Goal: Task Accomplishment & Management: Manage account settings

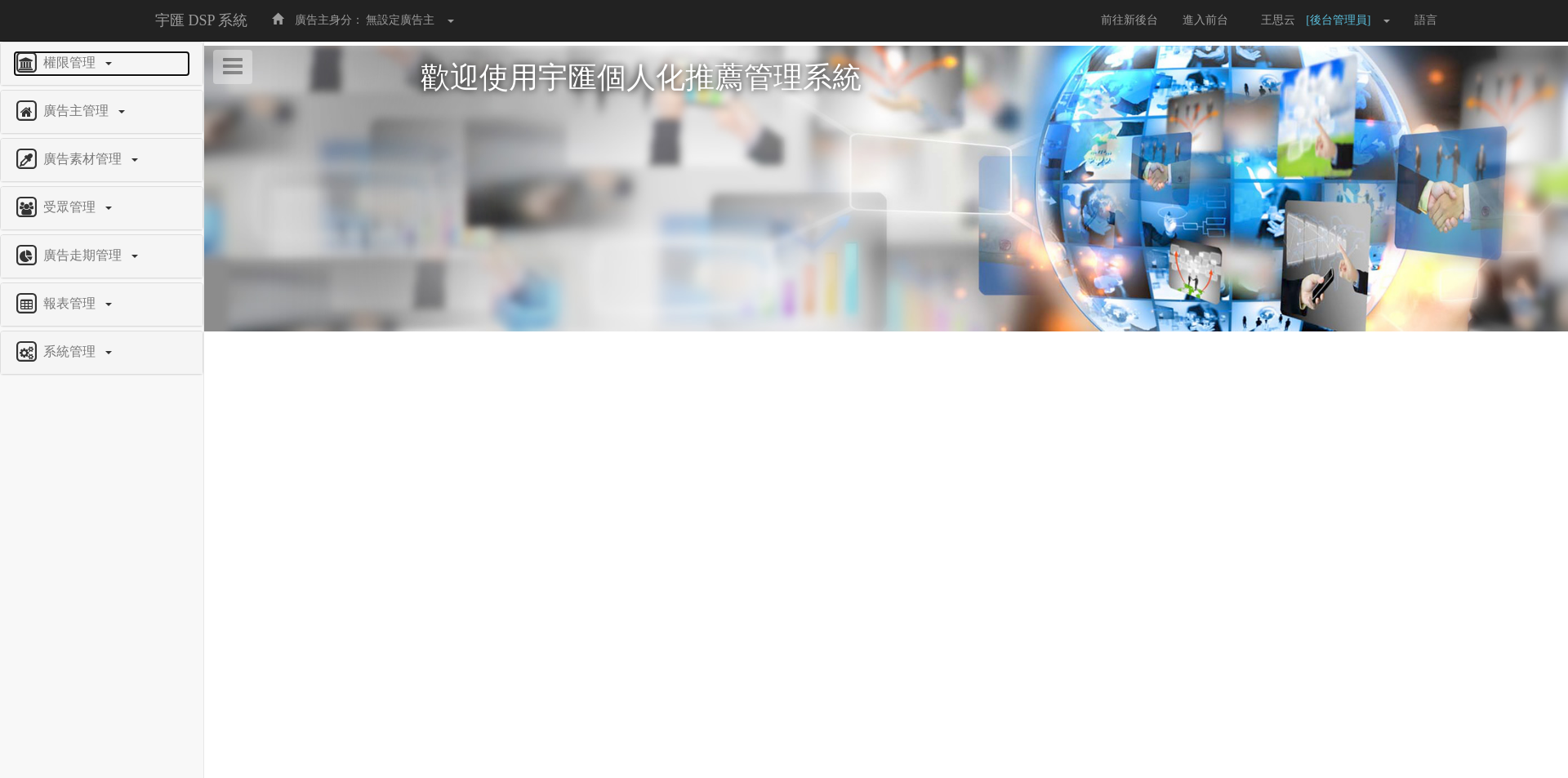
click at [94, 62] on span "權限管理" at bounding box center [72, 62] width 64 height 14
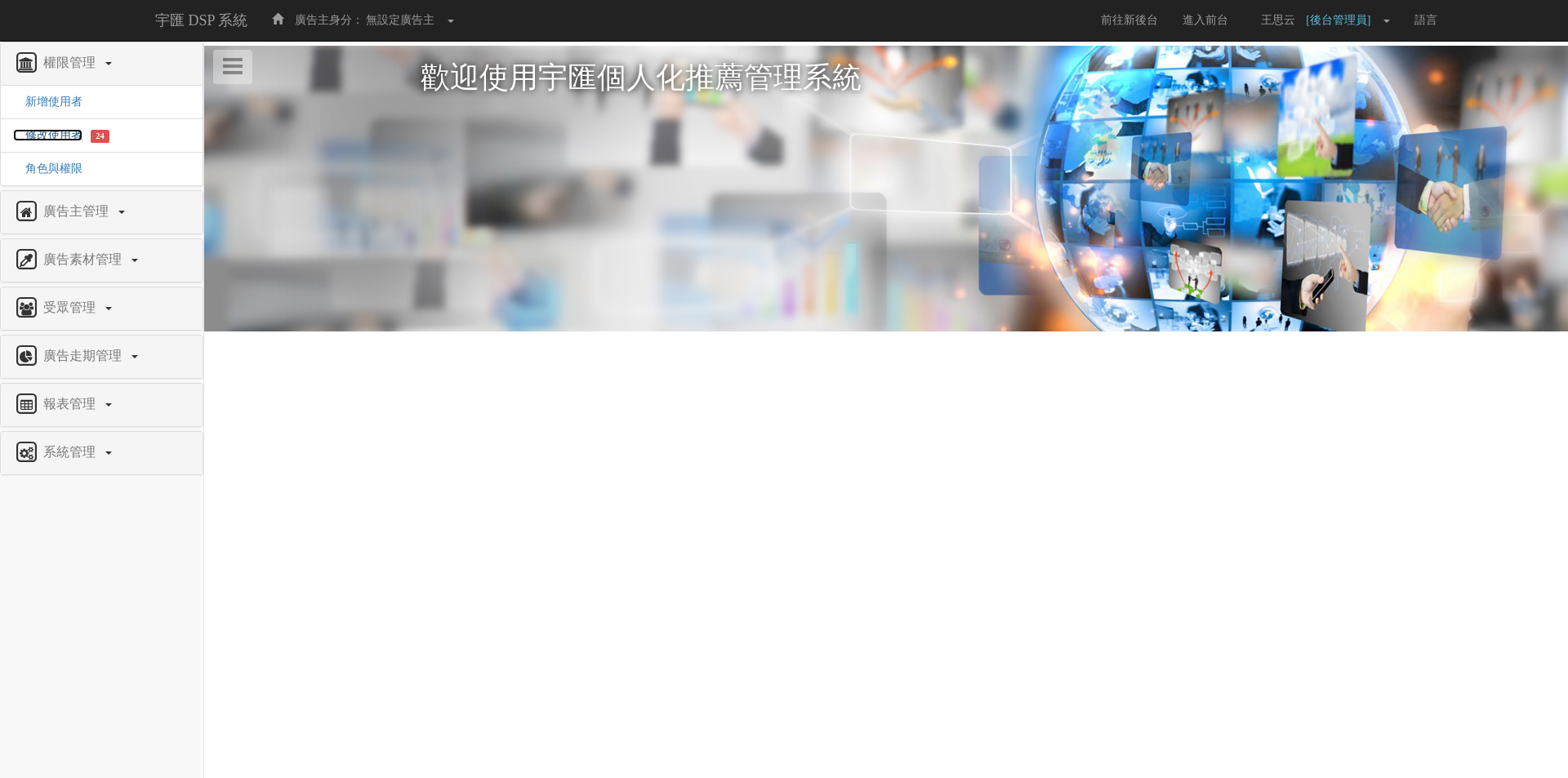
click at [60, 134] on span "修改使用者" at bounding box center [47, 134] width 69 height 12
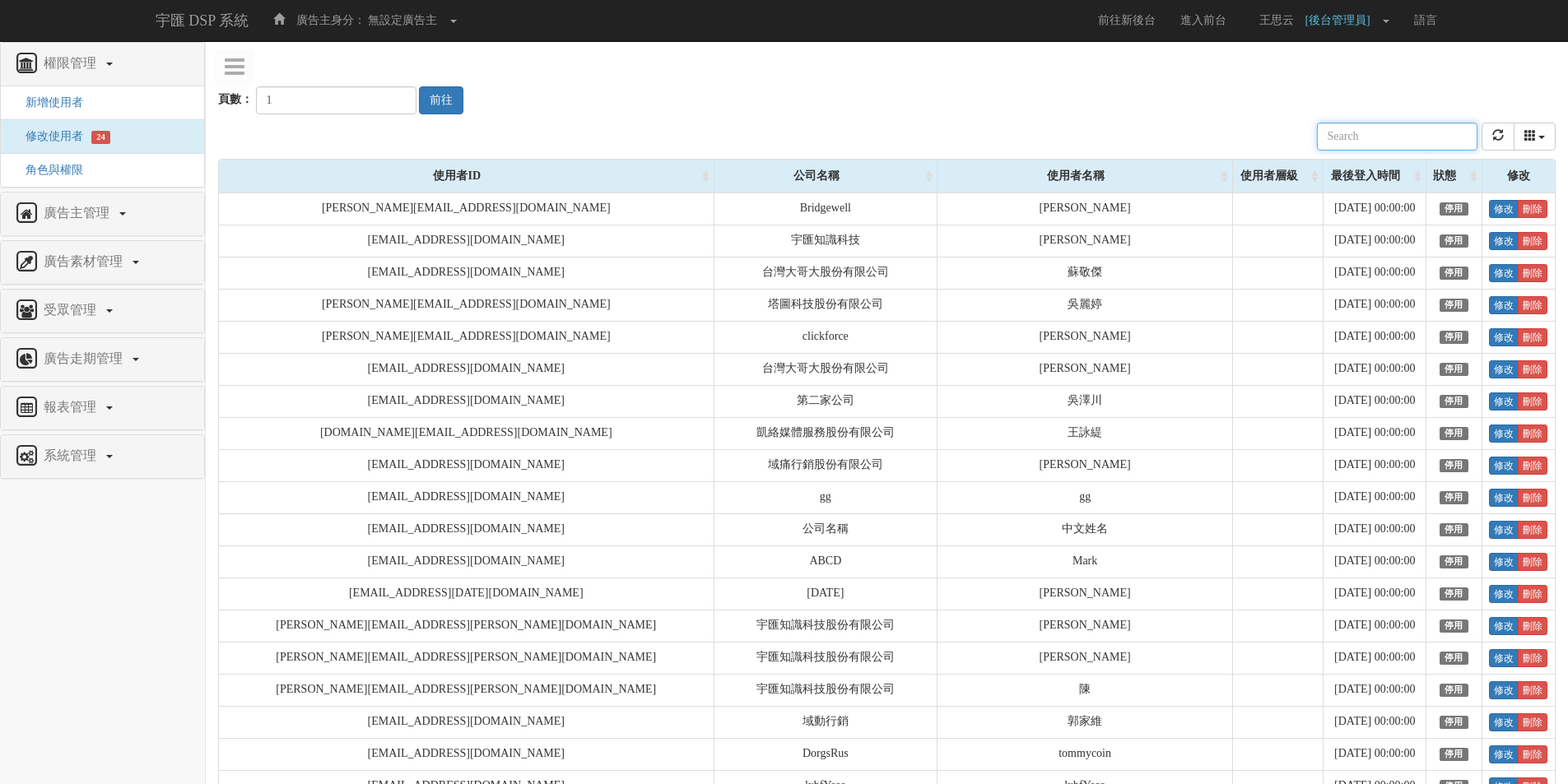
click at [1402, 137] on input "text" at bounding box center [1396, 136] width 161 height 28
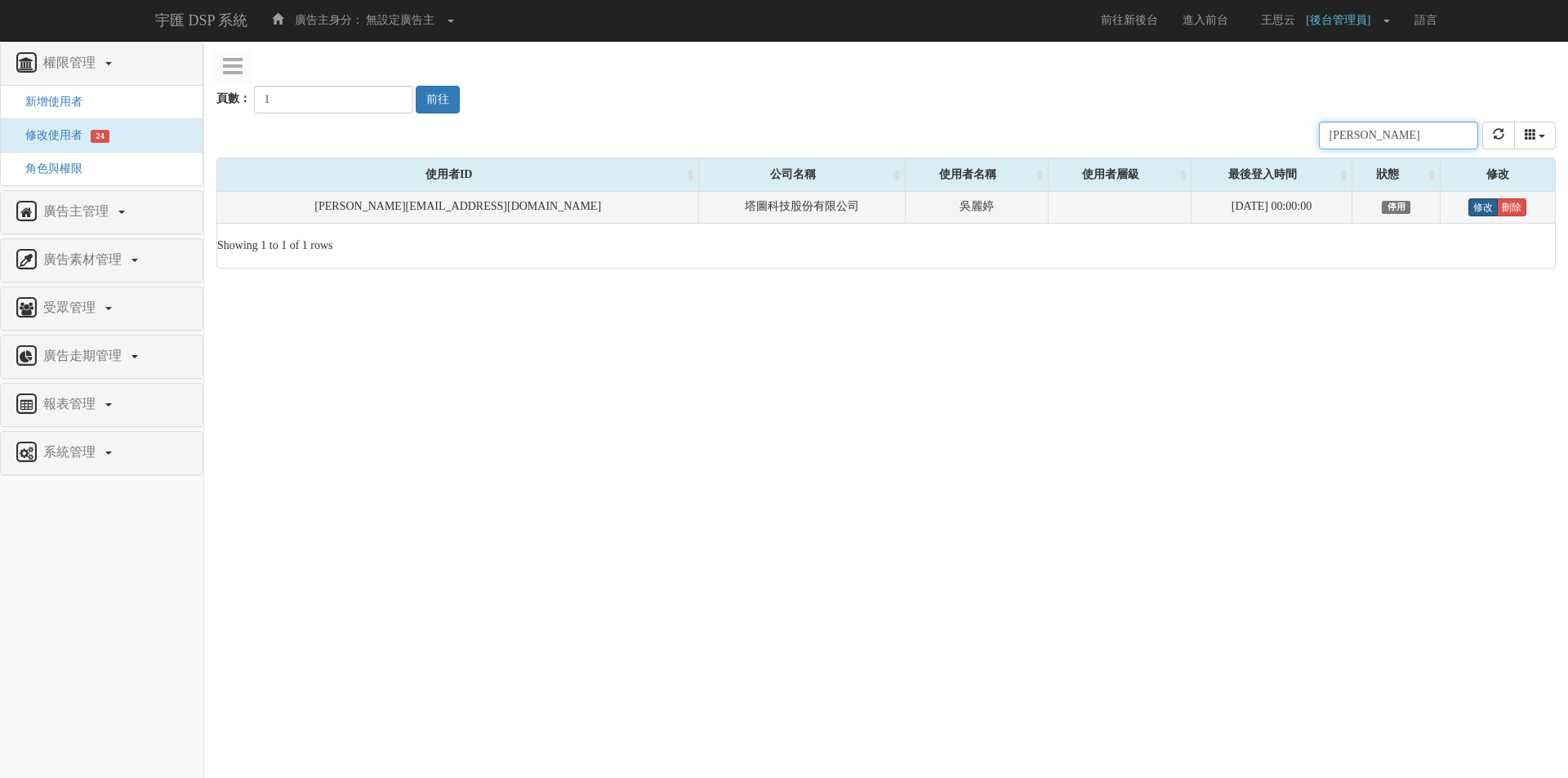
type input "teresa"
click at [1469, 210] on link "修改" at bounding box center [1483, 208] width 29 height 18
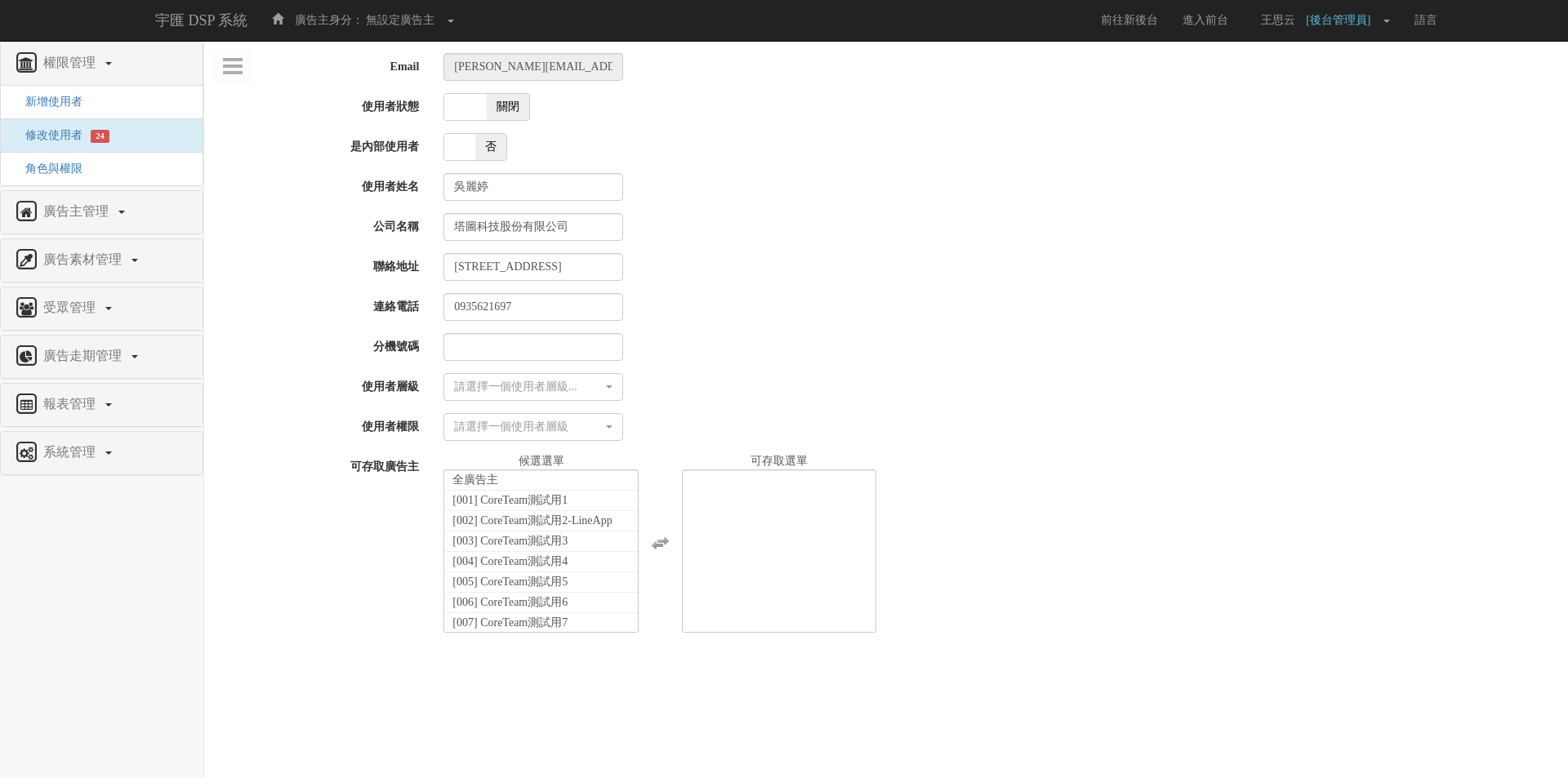
select select
click at [491, 109] on span "關閉" at bounding box center [508, 107] width 42 height 26
checkbox input "true"
click at [516, 391] on div "請選擇一個使用者層級..." at bounding box center [528, 388] width 148 height 17
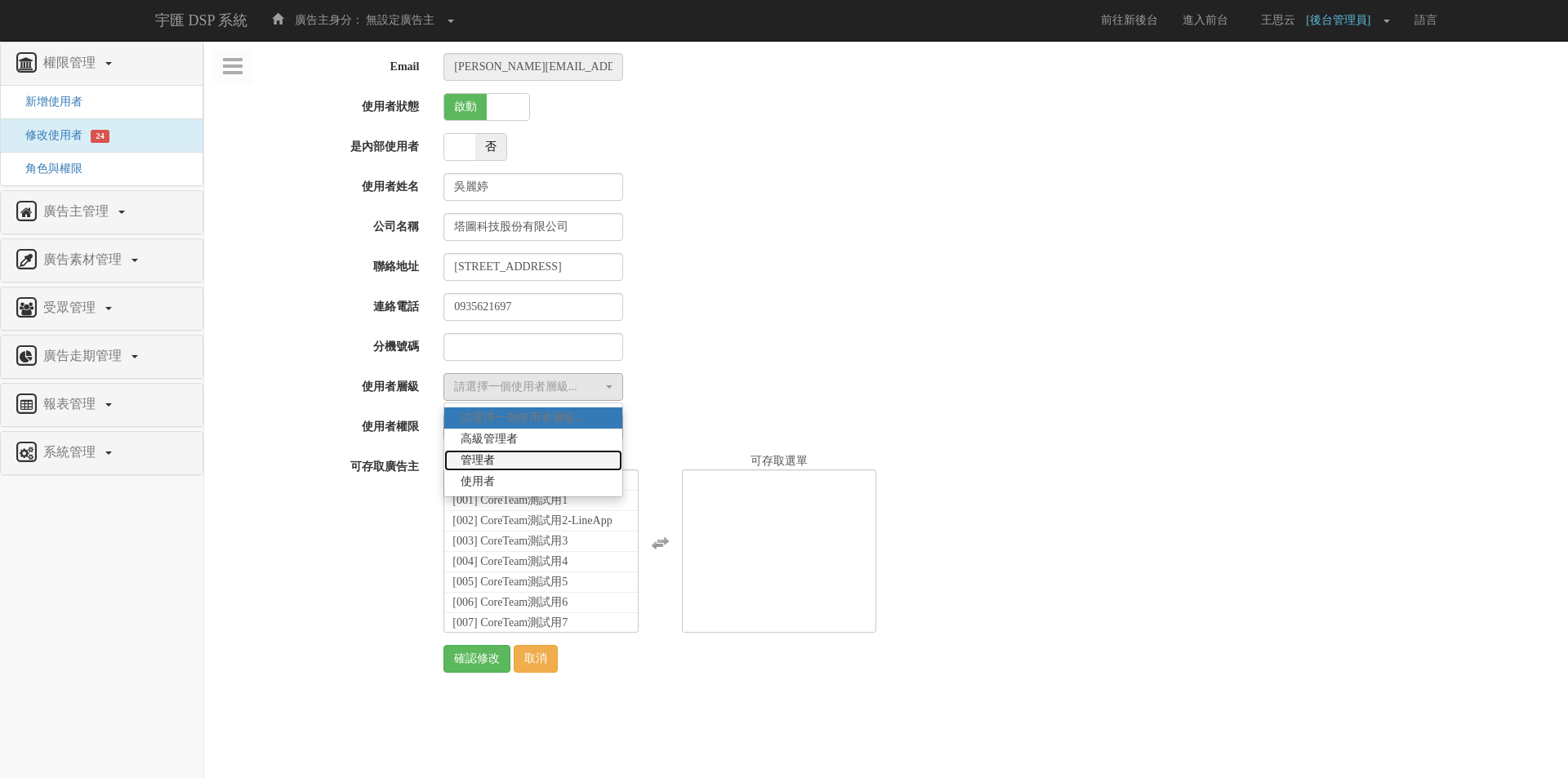
click at [527, 459] on link "管理者" at bounding box center [533, 460] width 178 height 21
select select "Manager"
click at [505, 435] on button "請選擇一個使用者層級" at bounding box center [533, 427] width 180 height 28
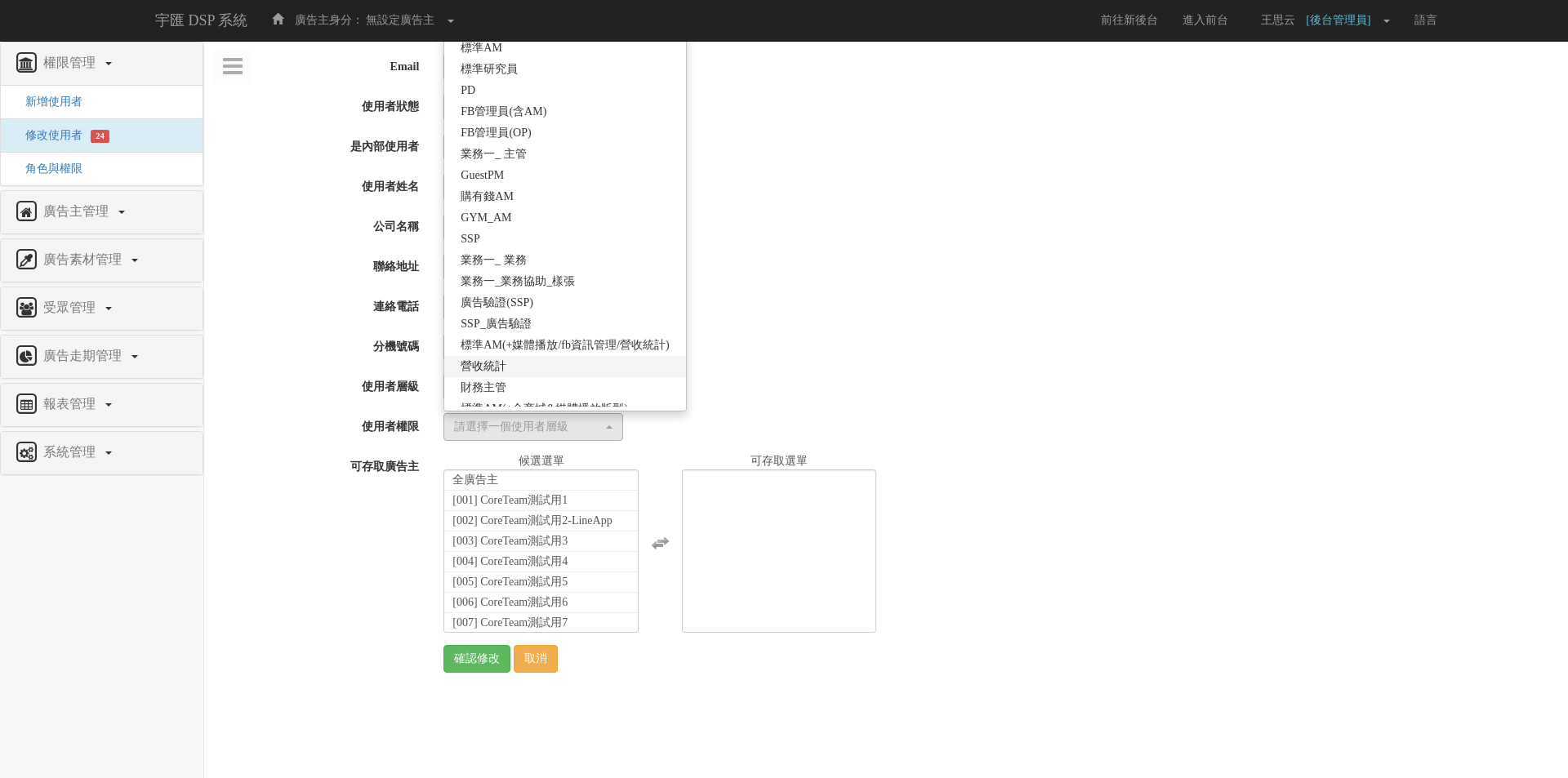
scroll to position [289, 0]
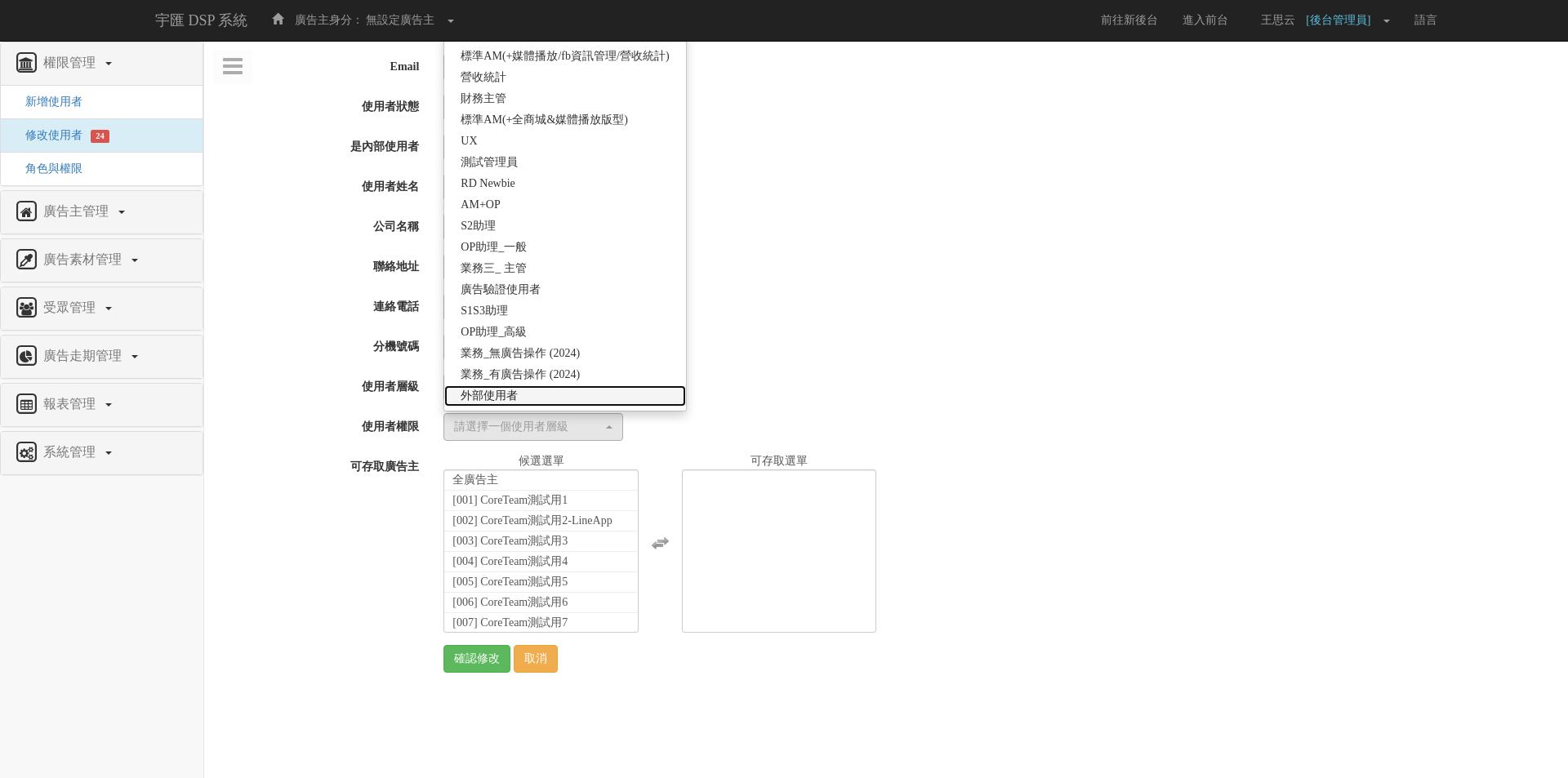
click at [521, 390] on link "外部使用者" at bounding box center [565, 396] width 241 height 21
select select "69"
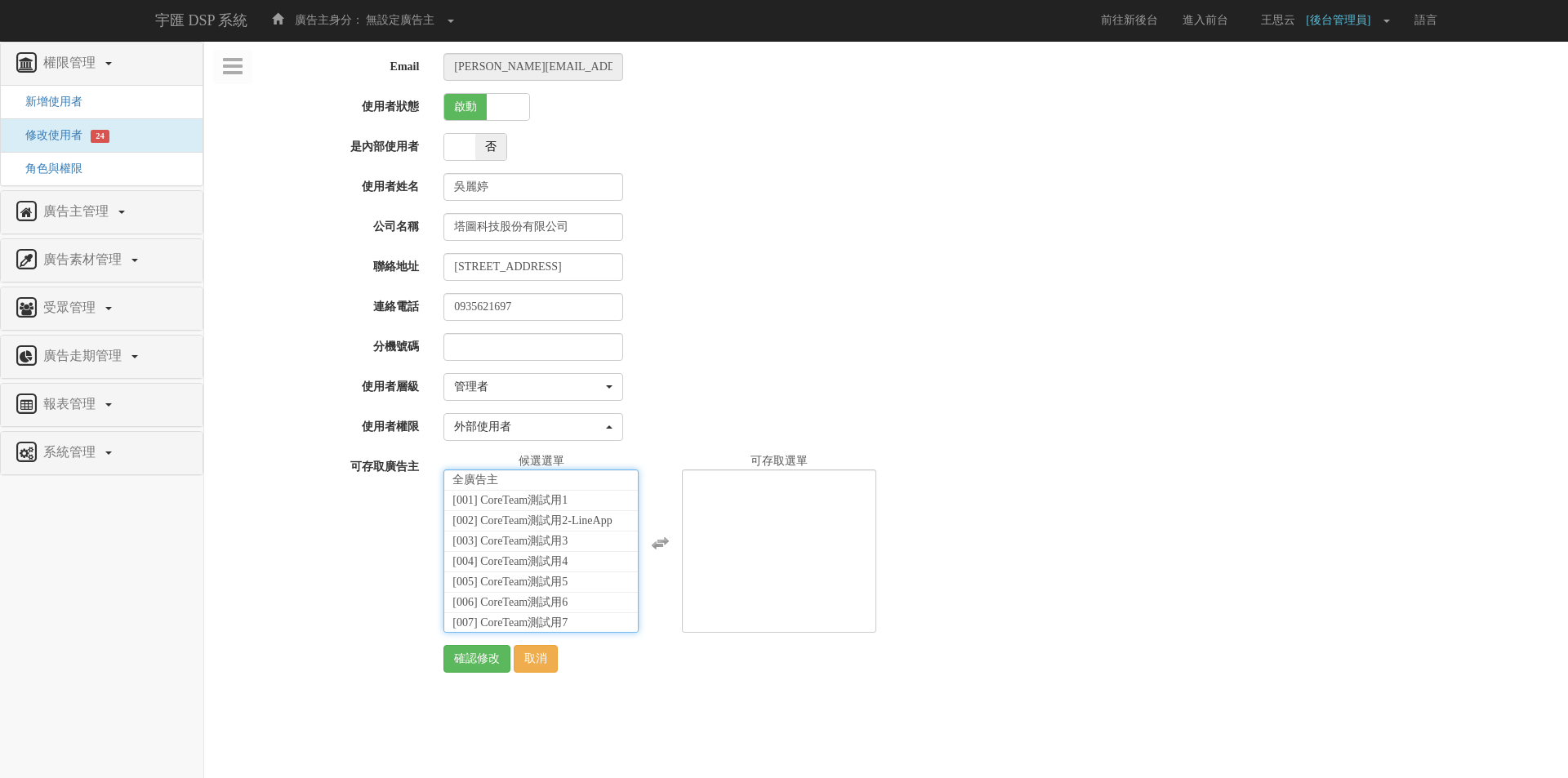
scroll to position [36522, 0]
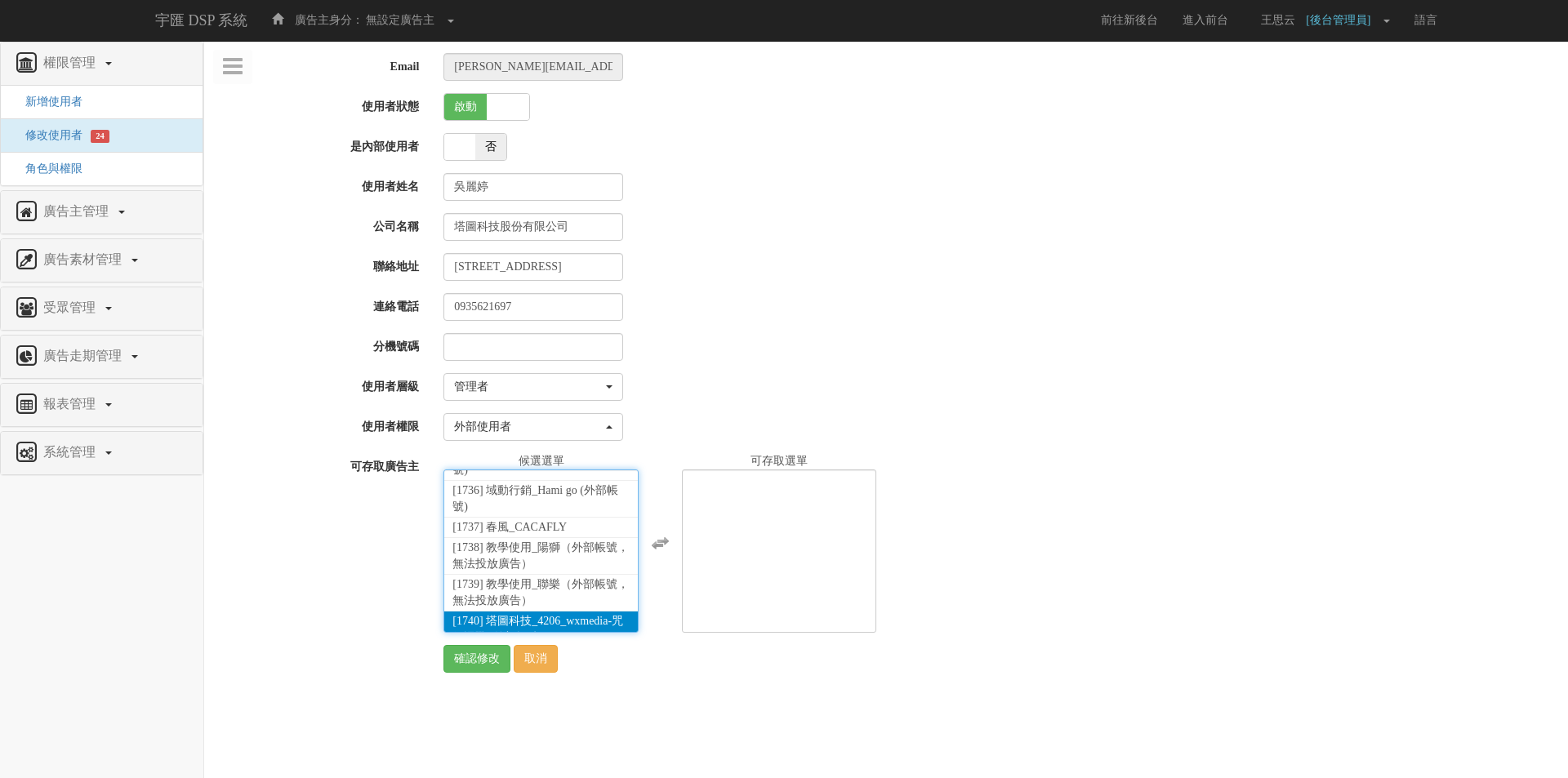
click at [504, 615] on span "[1740] 塔圖科技_4206_wxmedia-咒術迴戰 (外部帳號)" at bounding box center [537, 629] width 170 height 29
select select "1740"
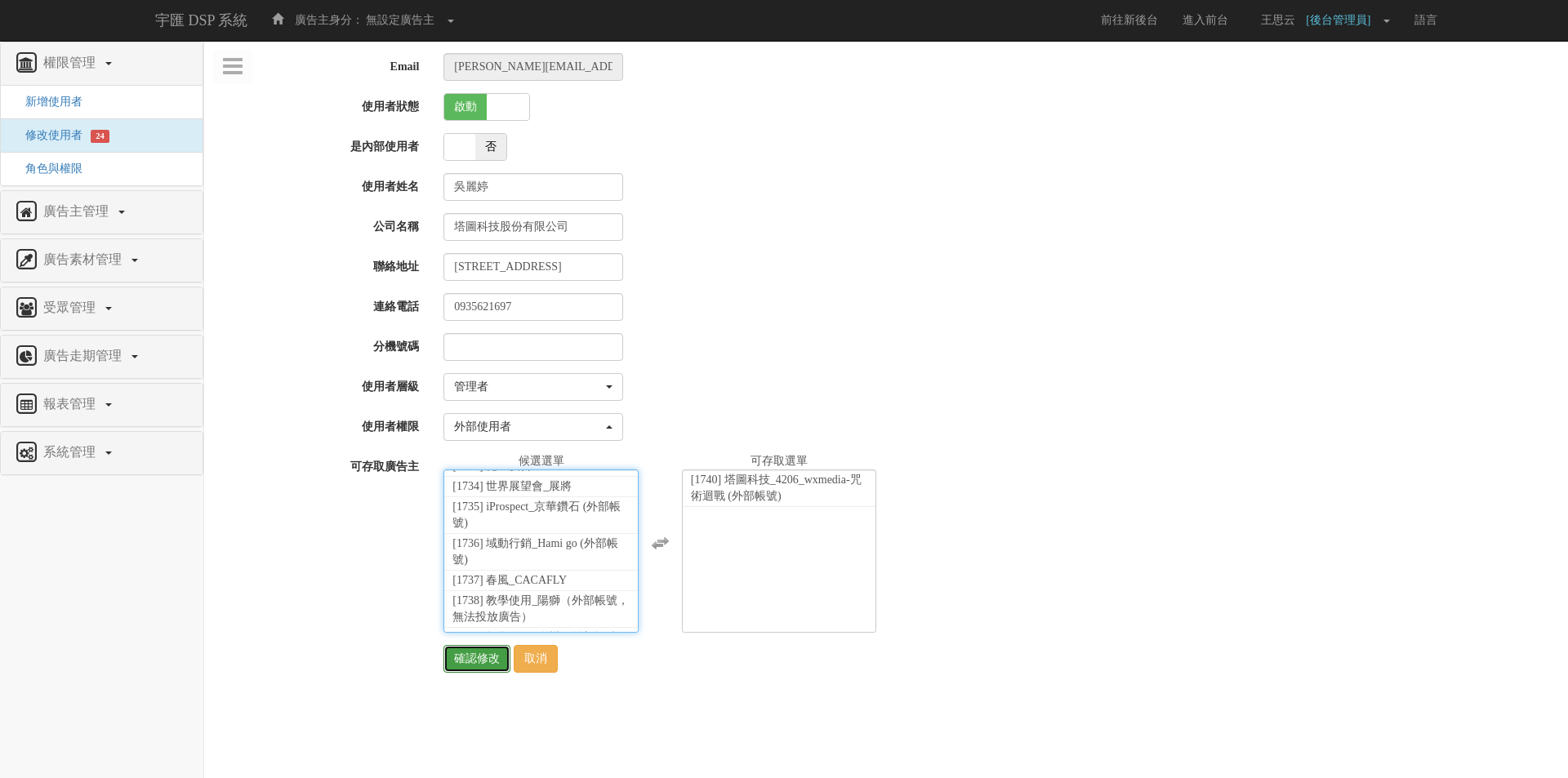
click at [470, 664] on input "確認修改" at bounding box center [477, 659] width 67 height 28
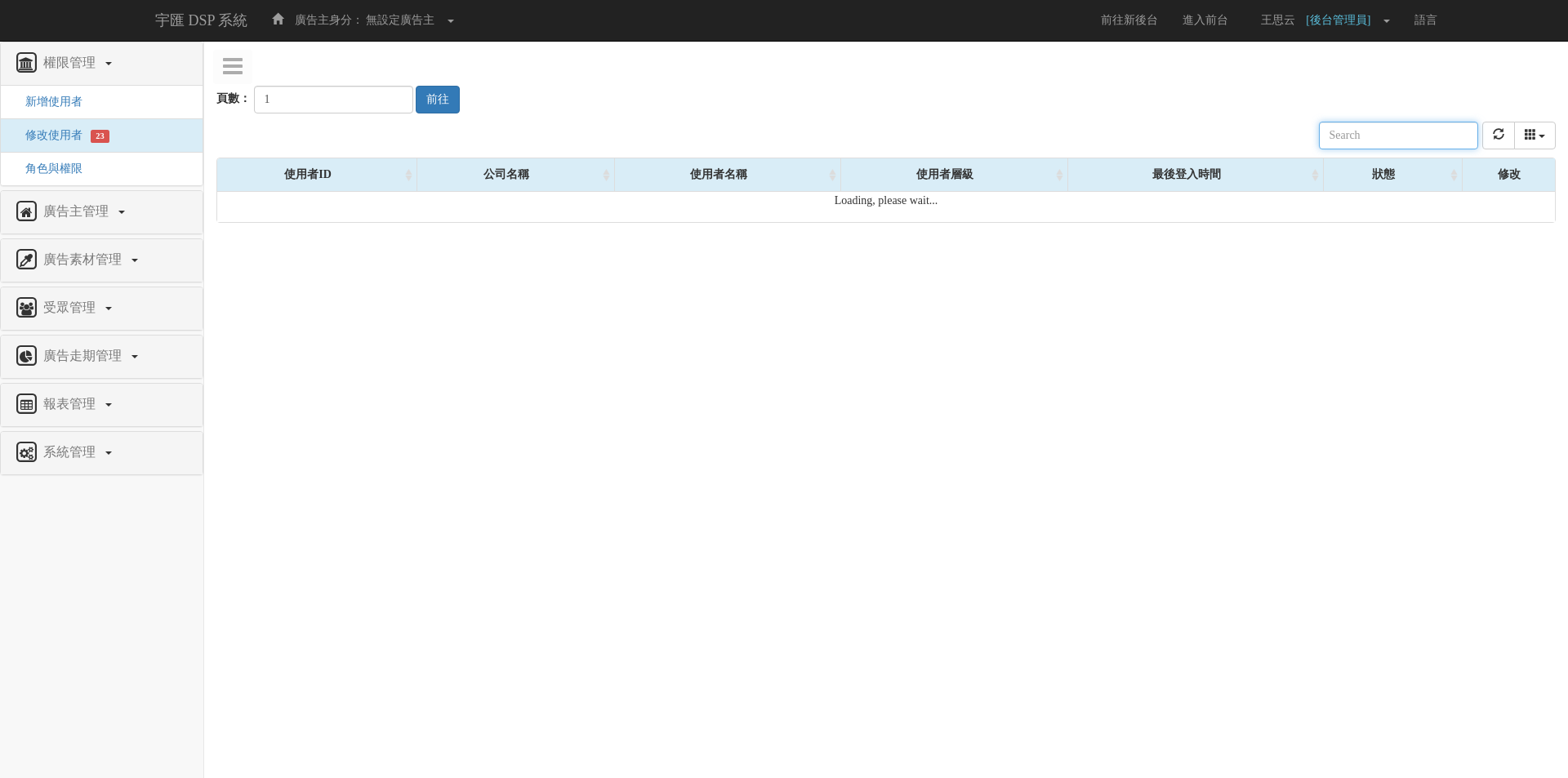
click at [1418, 142] on input "text" at bounding box center [1399, 135] width 159 height 28
paste input "完成"
type input "完成"
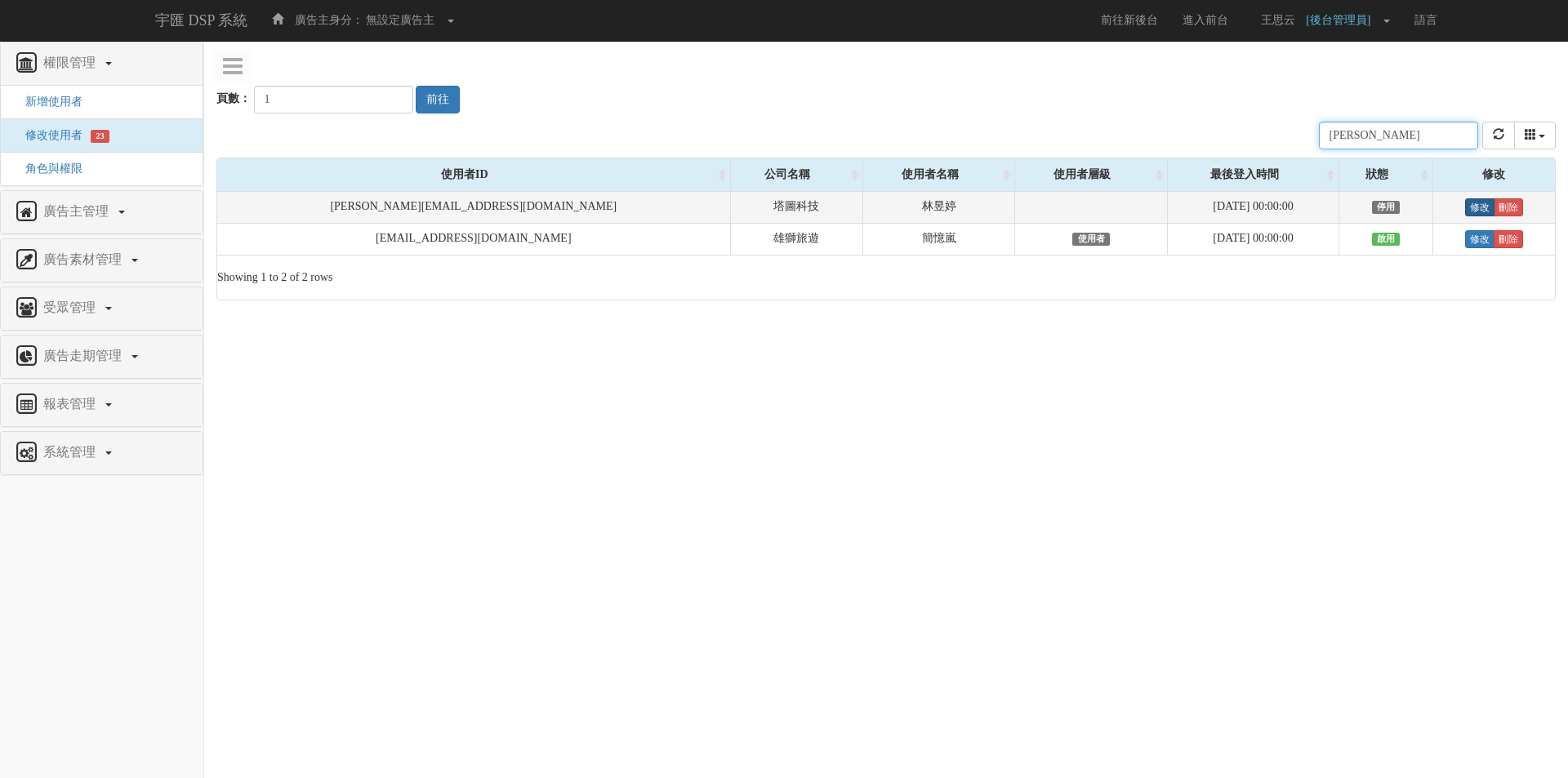
type input "tanya"
click at [1466, 208] on link "修改" at bounding box center [1481, 208] width 29 height 18
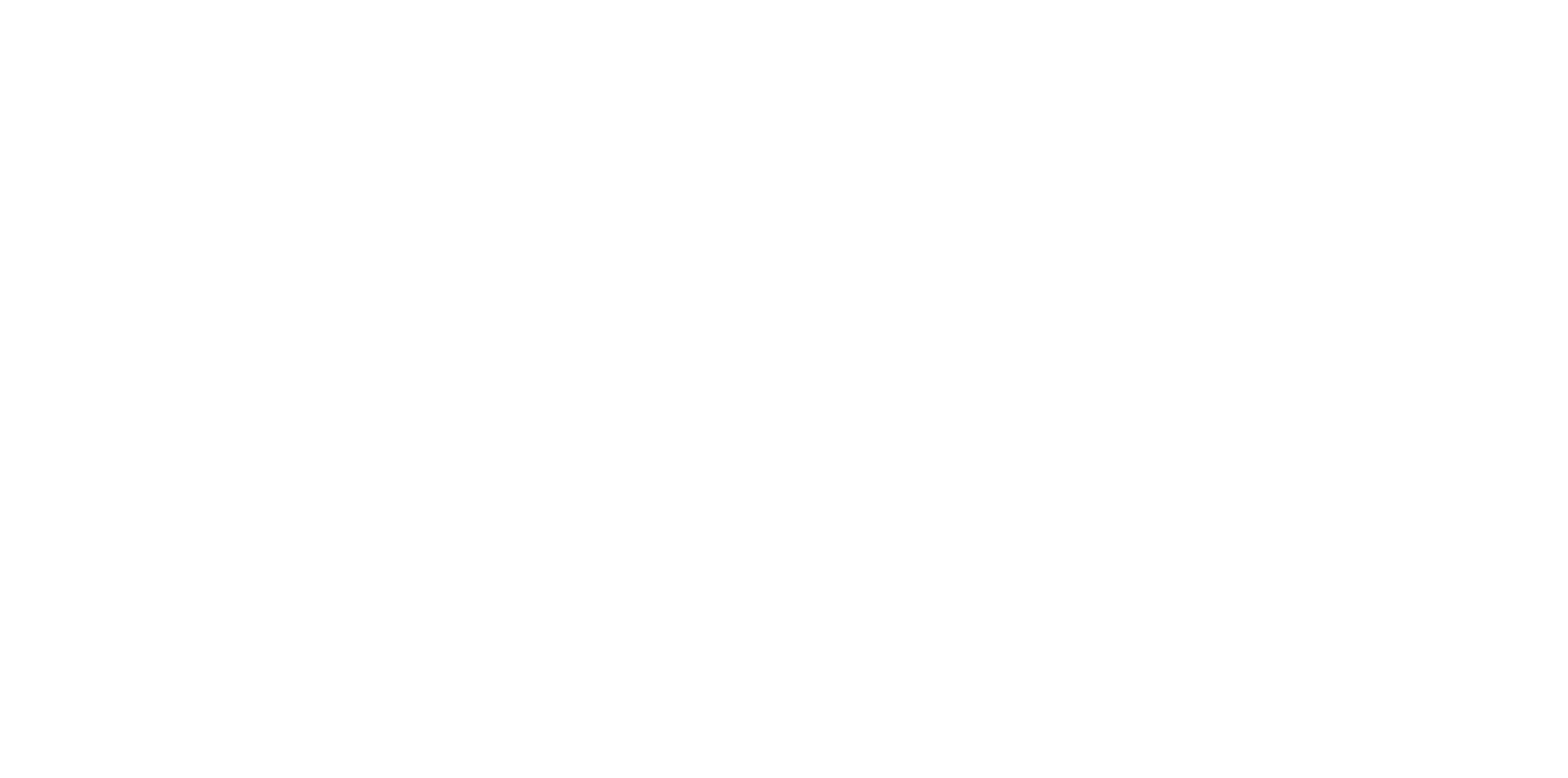
select select
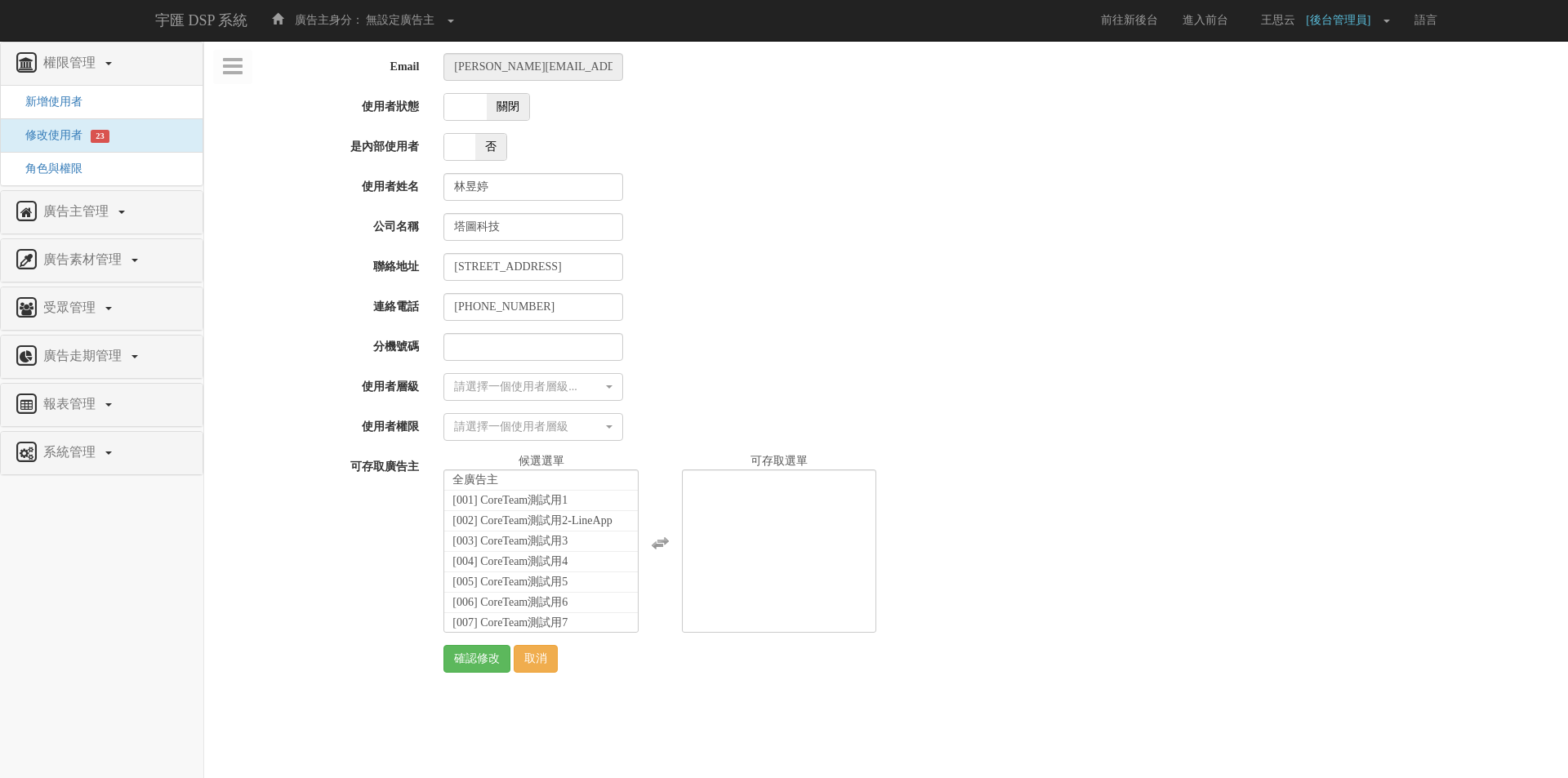
click at [509, 104] on span "關閉" at bounding box center [508, 107] width 42 height 26
checkbox input "true"
click at [539, 386] on div "請選擇一個使用者層級..." at bounding box center [528, 388] width 148 height 17
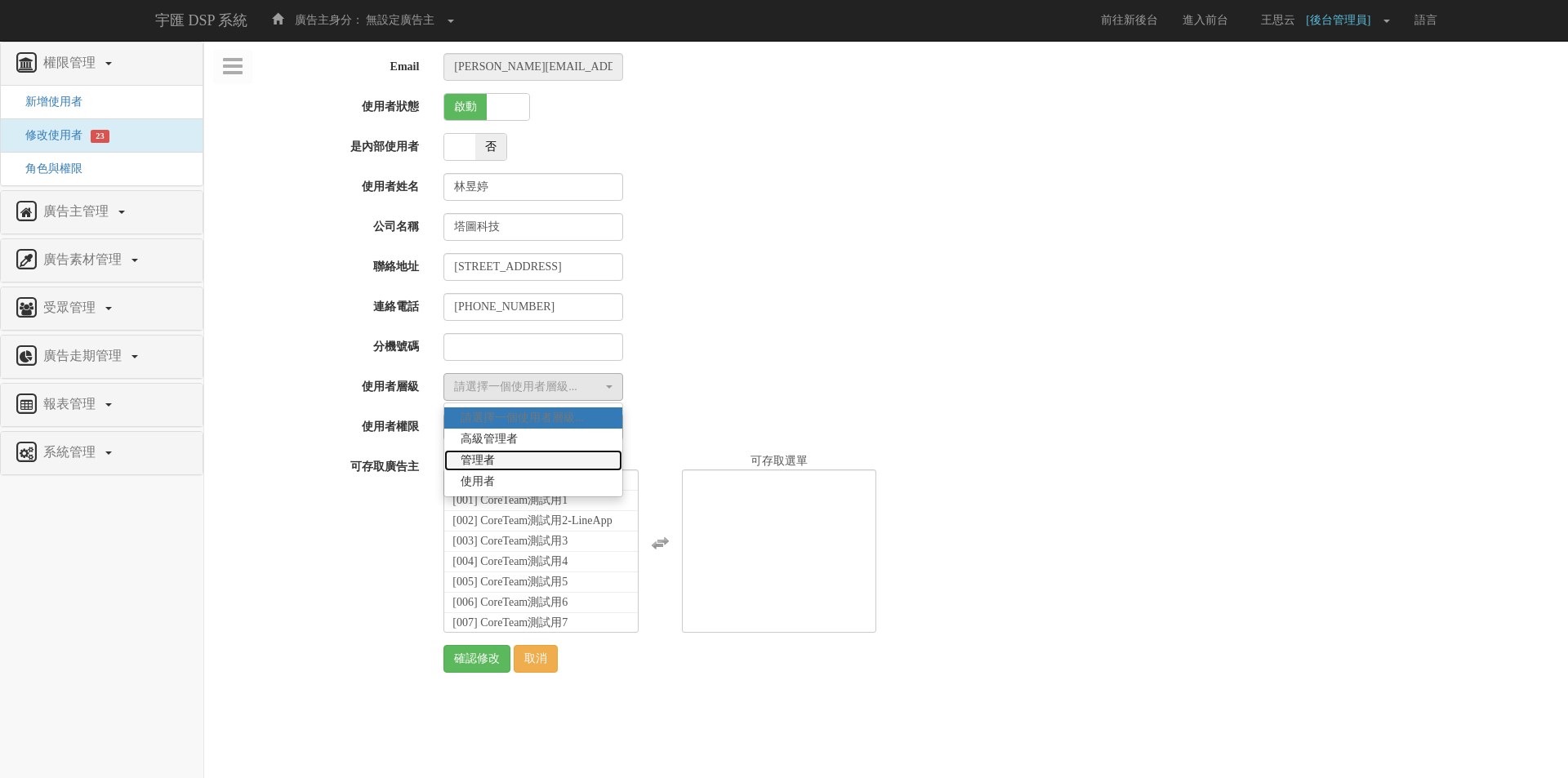
click at [525, 459] on link "管理者" at bounding box center [533, 460] width 178 height 21
select select "Manager"
click at [528, 419] on div "請選擇一個使用者層級" at bounding box center [528, 427] width 148 height 17
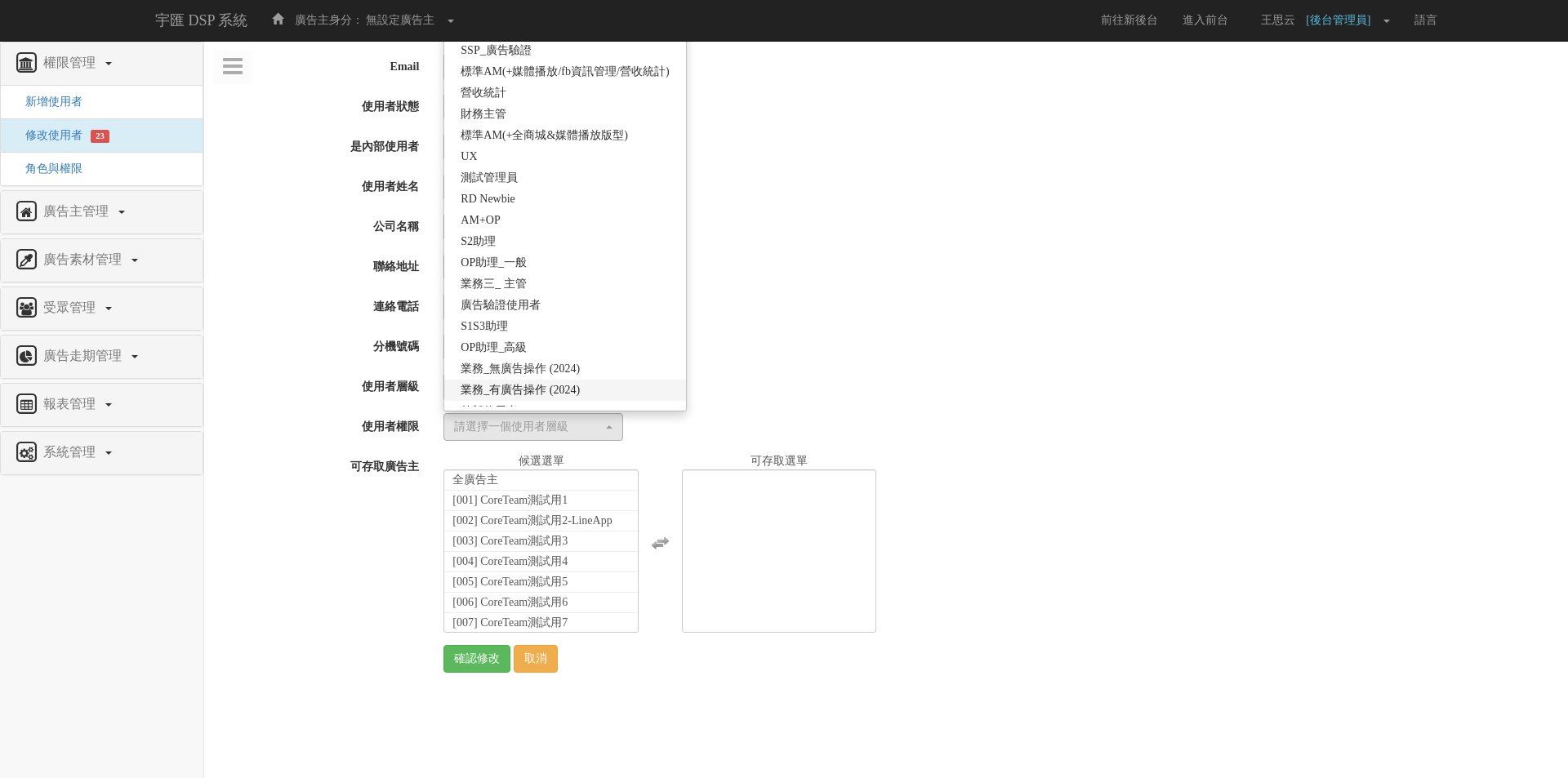
scroll to position [289, 0]
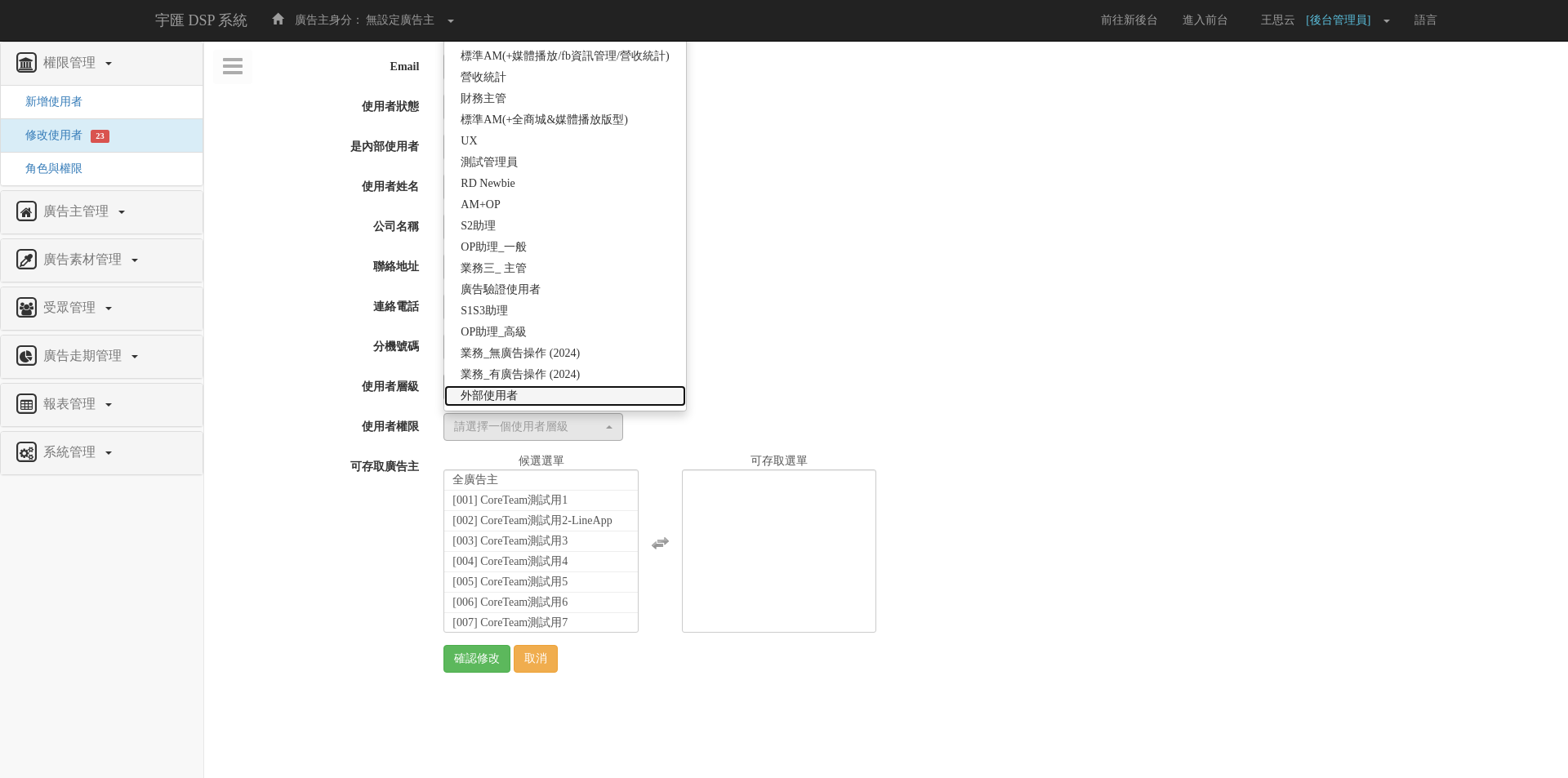
click at [519, 400] on link "外部使用者" at bounding box center [565, 396] width 241 height 21
select select "69"
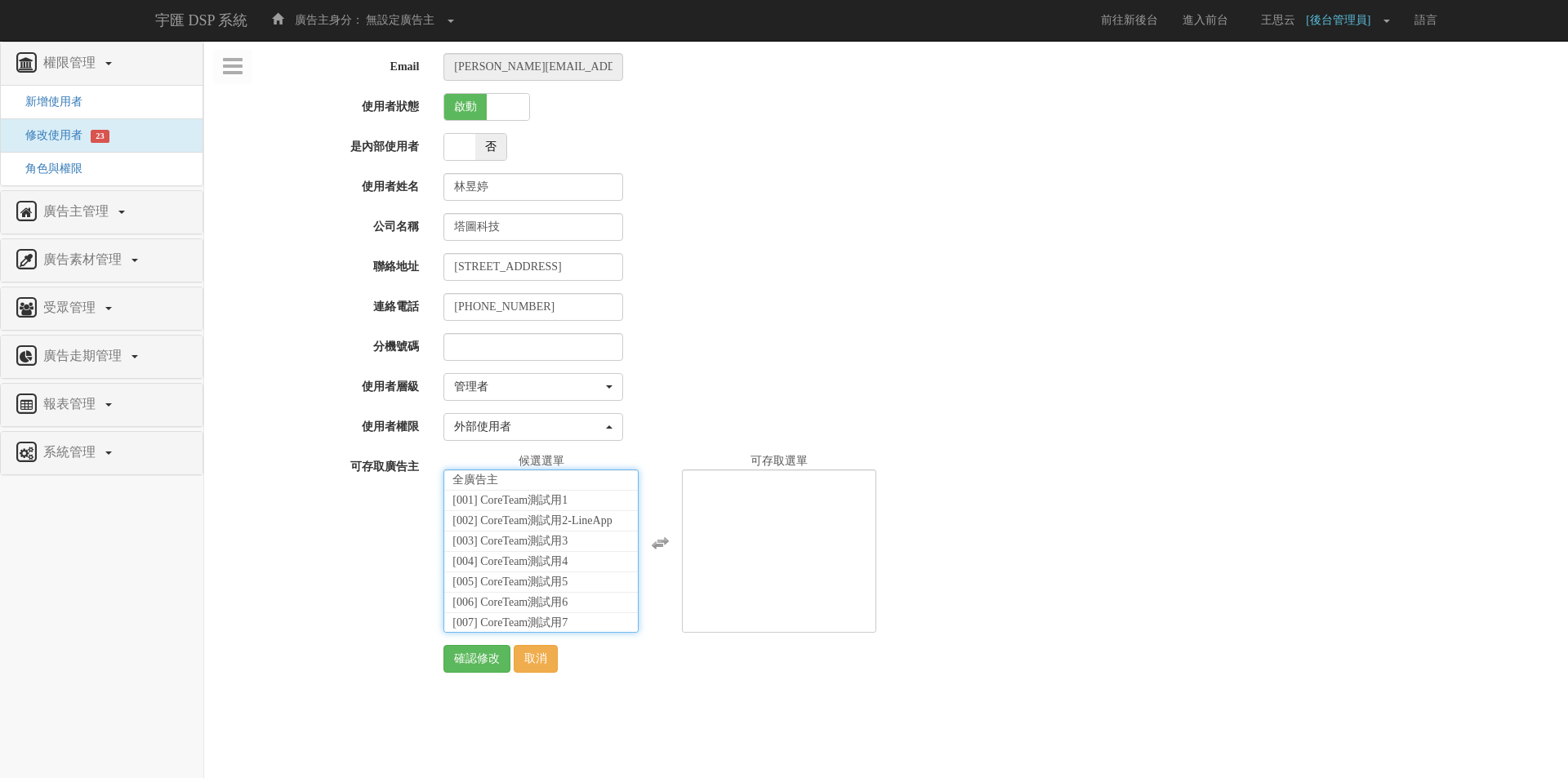
scroll to position [36522, 0]
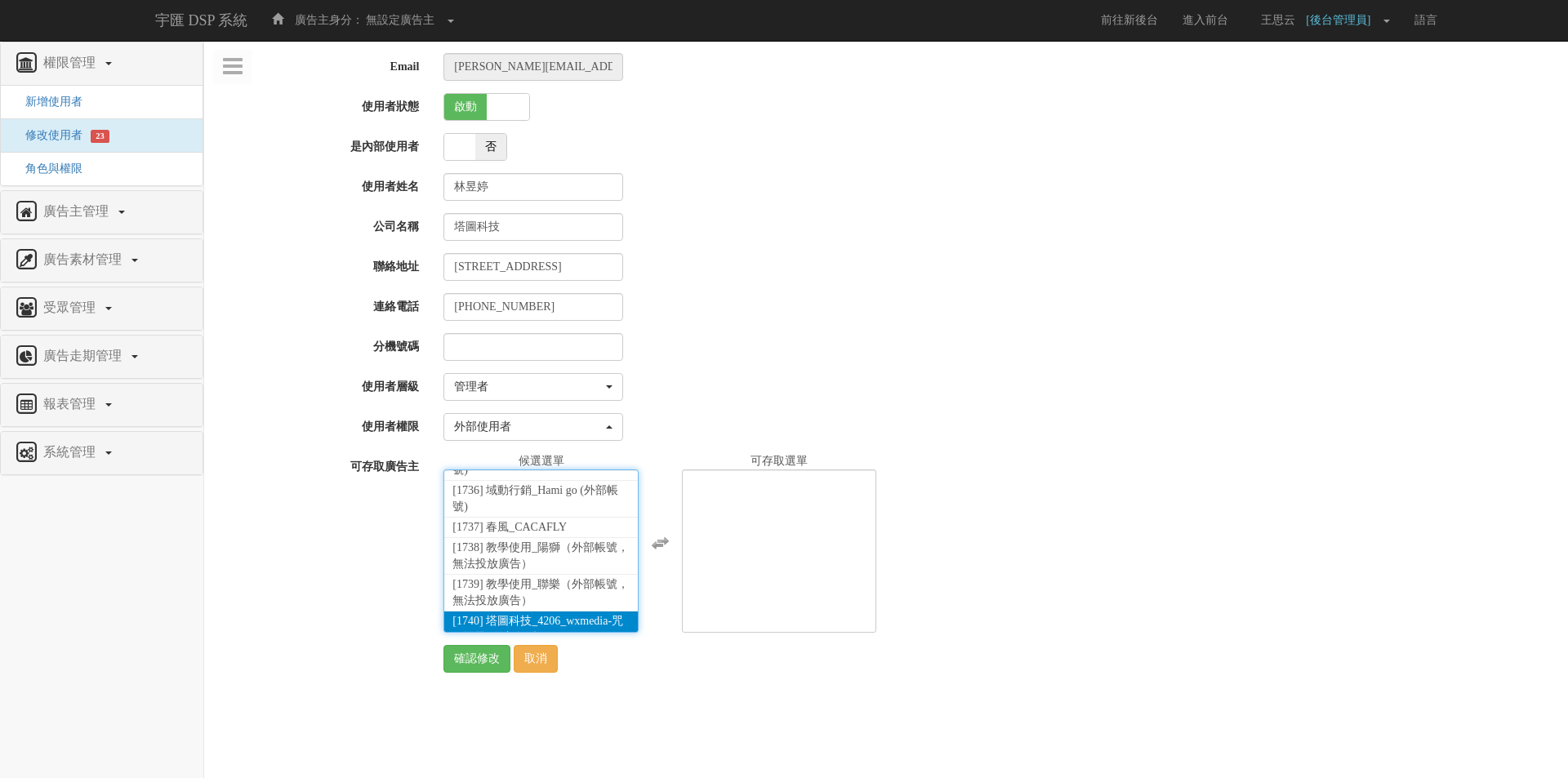
click at [504, 615] on span "[1740] 塔圖科技_4206_wxmedia-咒術迴戰 (外部帳號)" at bounding box center [537, 629] width 170 height 29
select select "1740"
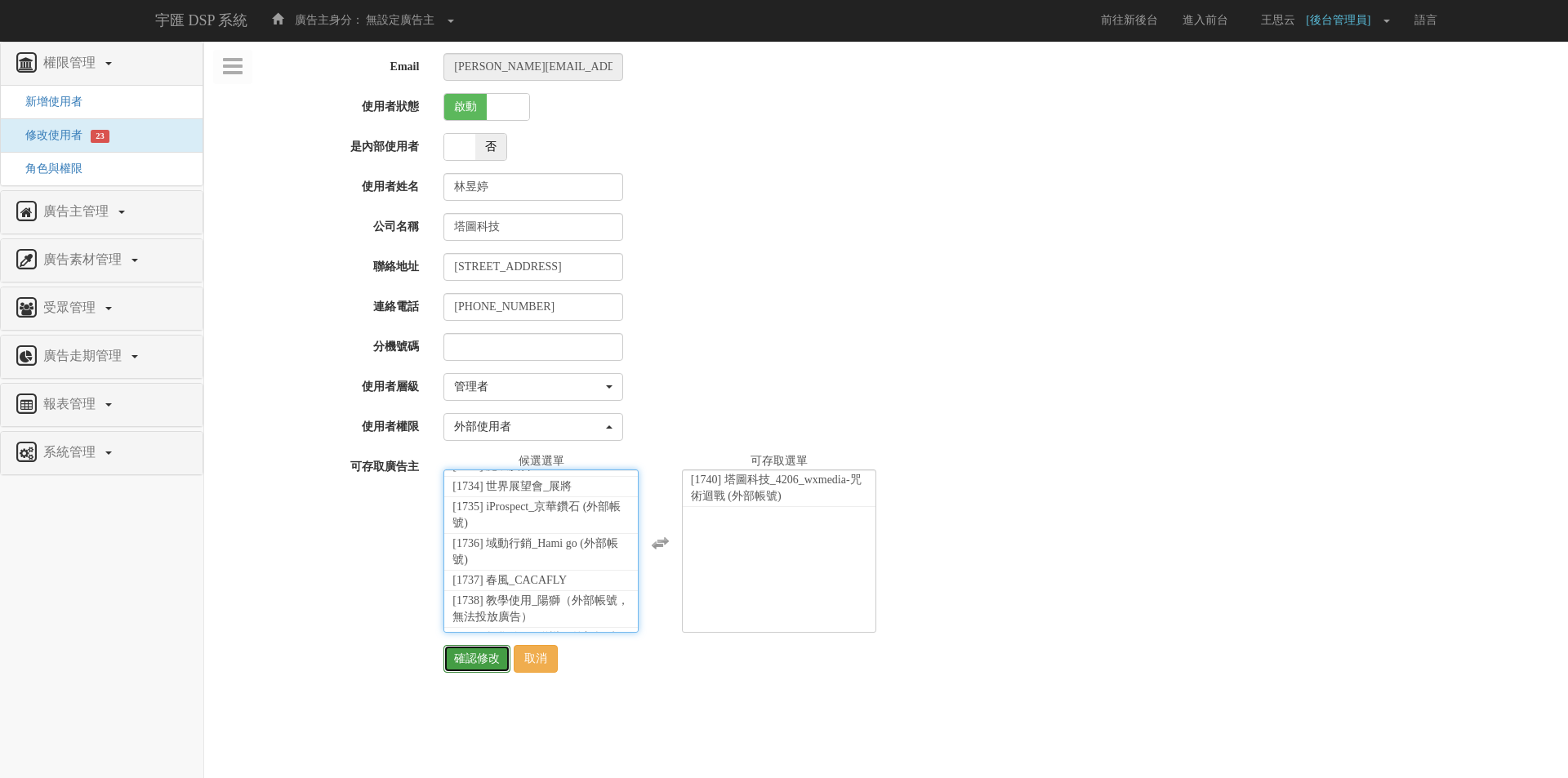
click at [472, 663] on input "確認修改" at bounding box center [477, 659] width 67 height 28
